Goal: Navigation & Orientation: Find specific page/section

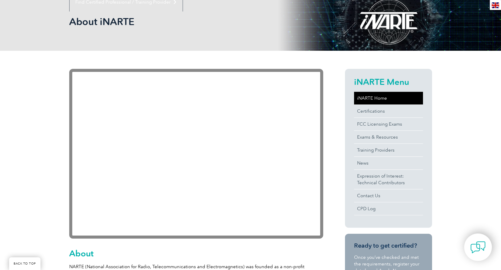
scroll to position [91, 0]
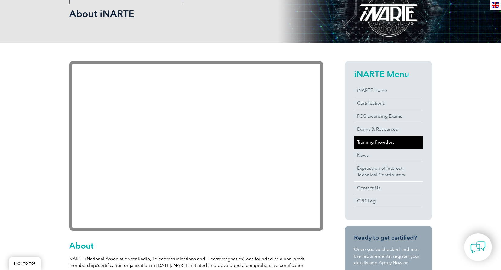
click at [382, 144] on link "Training Providers" at bounding box center [388, 142] width 69 height 13
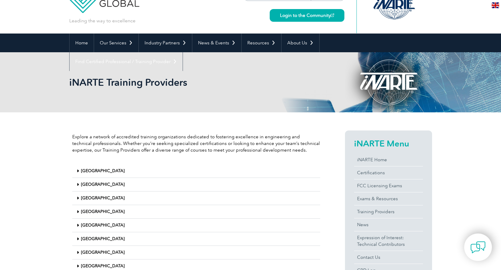
scroll to position [60, 0]
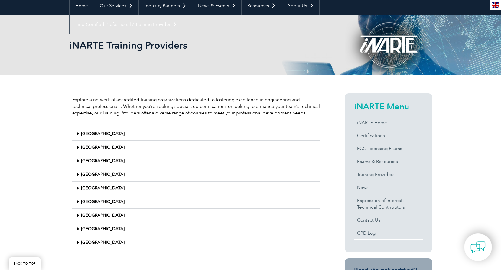
click at [100, 241] on link "[GEOGRAPHIC_DATA]" at bounding box center [102, 242] width 43 height 5
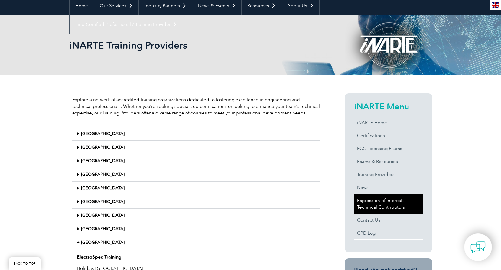
click at [390, 207] on link "Expression of Interest: Technical Contributors" at bounding box center [388, 203] width 69 height 19
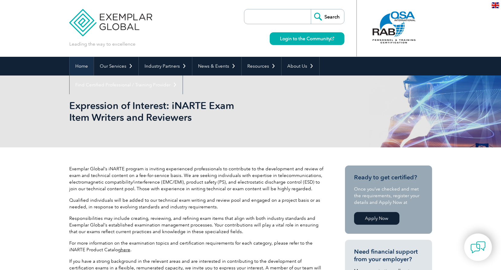
click at [87, 66] on link "Home" at bounding box center [81, 66] width 24 height 19
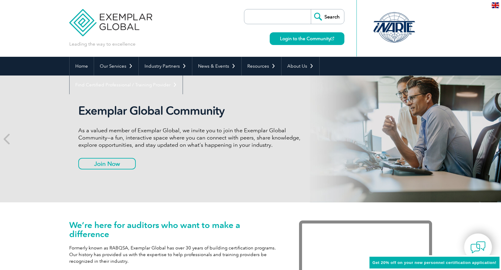
scroll to position [54, 0]
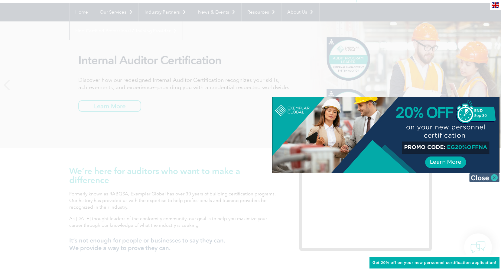
click at [488, 179] on img at bounding box center [484, 177] width 30 height 9
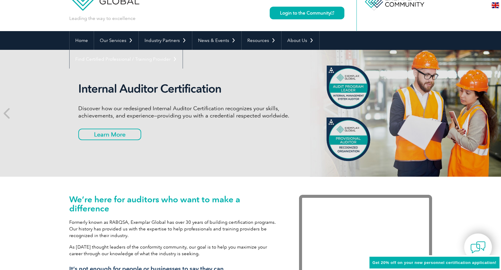
scroll to position [0, 0]
